Goal: Transaction & Acquisition: Purchase product/service

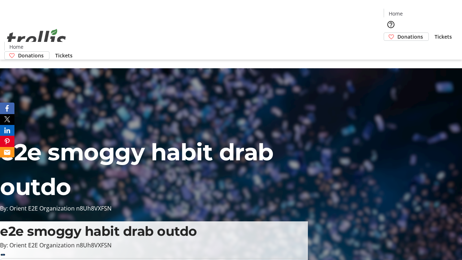
click at [435, 33] on span "Tickets" at bounding box center [443, 37] width 17 height 8
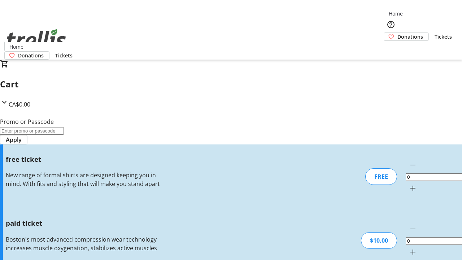
click at [409, 248] on mat-icon "Increment by one" at bounding box center [413, 252] width 9 height 9
type input "1"
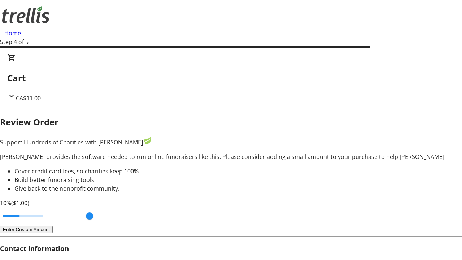
type input "FREE"
